Goal: Task Accomplishment & Management: Complete application form

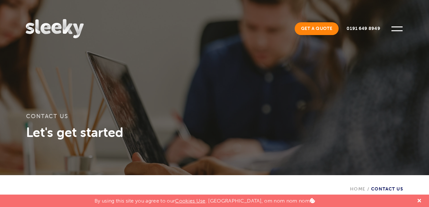
click at [318, 30] on link "Get A Quote" at bounding box center [317, 28] width 44 height 13
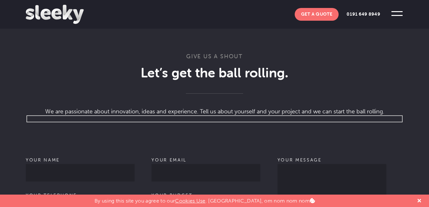
scroll to position [446, 0]
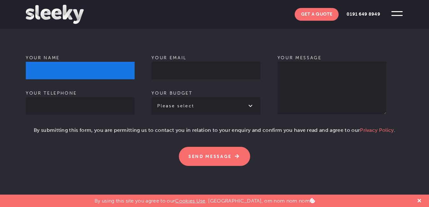
click at [38, 62] on input "Your name" at bounding box center [80, 71] width 109 height 18
type input "[PERSON_NAME]"
type input "+1(334) 007-3326"
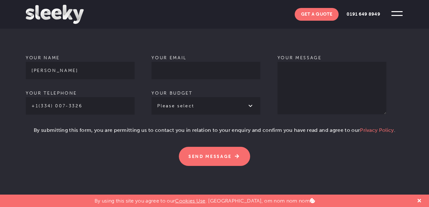
type input "[EMAIL_ADDRESS][DOMAIN_NAME]"
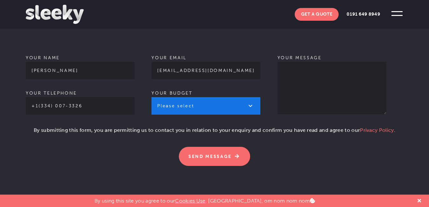
click at [184, 97] on select "Please select £1k - £2k £2k - £3k £3k - £4k £4k - £5k £5k - £10k More than £10k" at bounding box center [206, 106] width 109 height 18
select select "£1k - £2k"
click at [152, 97] on select "Please select £1k - £2k £2k - £3k £3k - £4k £4k - £5k £5k - £10k More than £10k" at bounding box center [206, 106] width 109 height 18
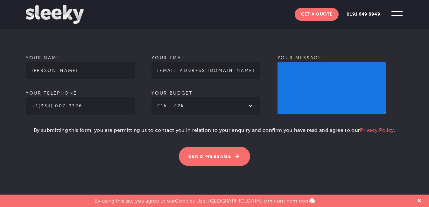
click at [304, 67] on textarea "Your message" at bounding box center [332, 88] width 109 height 53
paste textarea "Hello, We are offering 15 Hours of FREE Website Maintenance (worth about USD 30…"
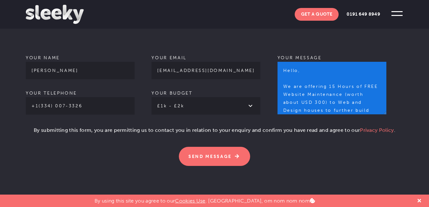
scroll to position [246, 0]
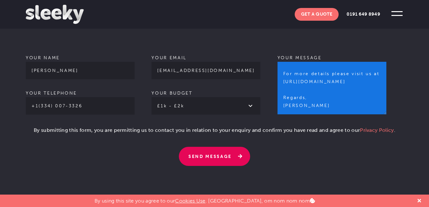
type textarea "Hello, We are offering 15 Hours of FREE Website Maintenance (worth about USD 30…"
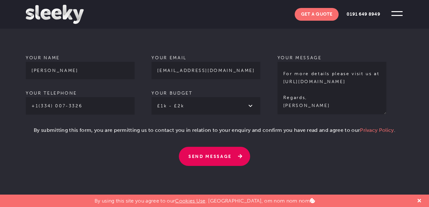
click at [228, 148] on input "Send Message" at bounding box center [214, 156] width 71 height 19
click at [216, 147] on input "Send Message" at bounding box center [214, 156] width 71 height 19
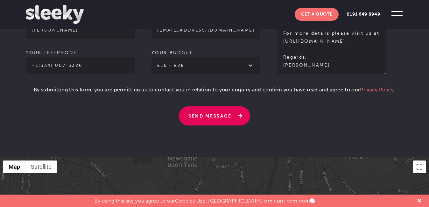
scroll to position [510, 0]
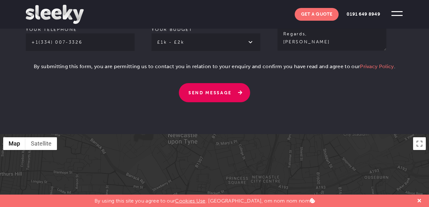
click at [221, 87] on input "Send Message" at bounding box center [214, 92] width 71 height 19
click at [214, 83] on input "Send Message" at bounding box center [214, 92] width 71 height 19
click at [224, 83] on input "Send Message" at bounding box center [214, 92] width 71 height 19
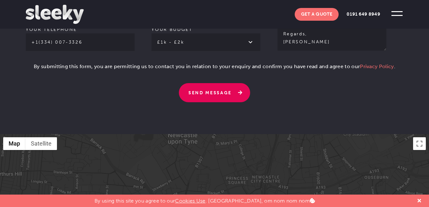
click at [224, 83] on input "Send Message" at bounding box center [214, 92] width 71 height 19
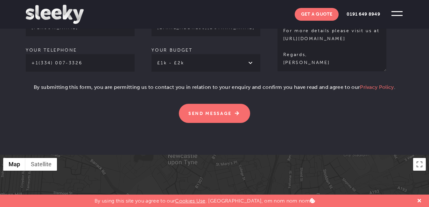
scroll to position [478, 0]
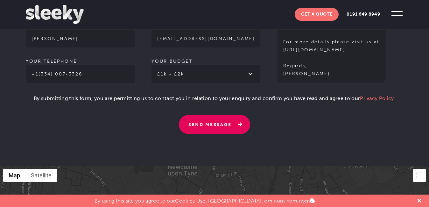
click at [220, 115] on input "Send Message" at bounding box center [214, 124] width 71 height 19
